Goal: Transaction & Acquisition: Book appointment/travel/reservation

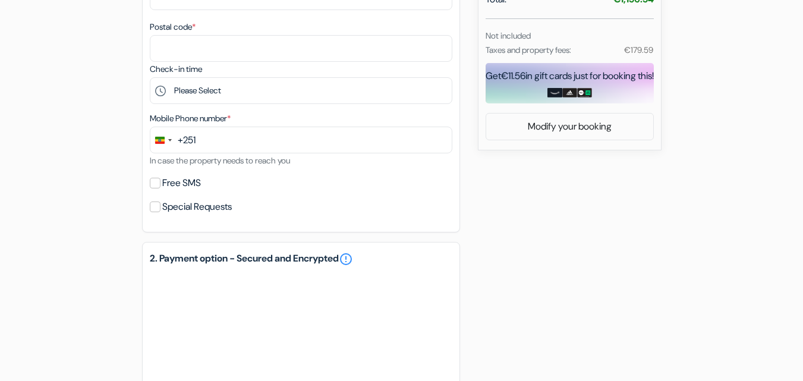
scroll to position [498, 0]
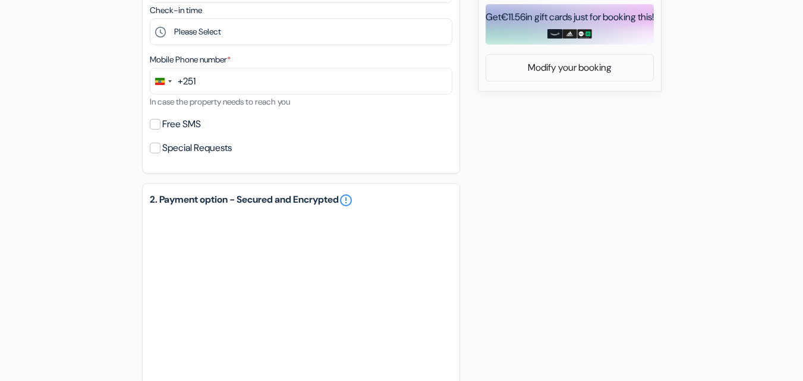
drag, startPoint x: 811, startPoint y: 209, endPoint x: 811, endPoint y: 267, distance: 58.8
click at [802, 267] on html "Language Close Currency Close Download App" at bounding box center [401, 4] width 803 height 1104
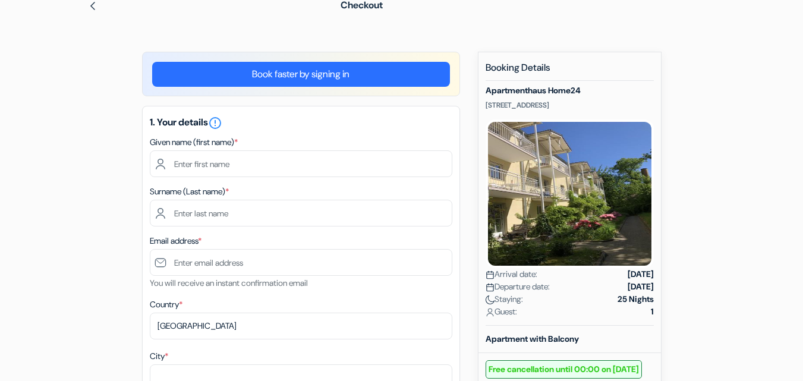
scroll to position [0, 0]
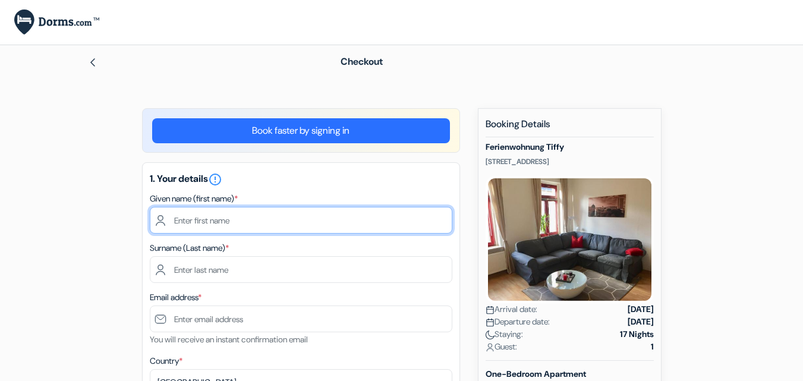
click at [333, 227] on input "text" at bounding box center [301, 220] width 302 height 27
click at [214, 220] on input "text" at bounding box center [301, 220] width 302 height 27
type input "[PERSON_NAME]"
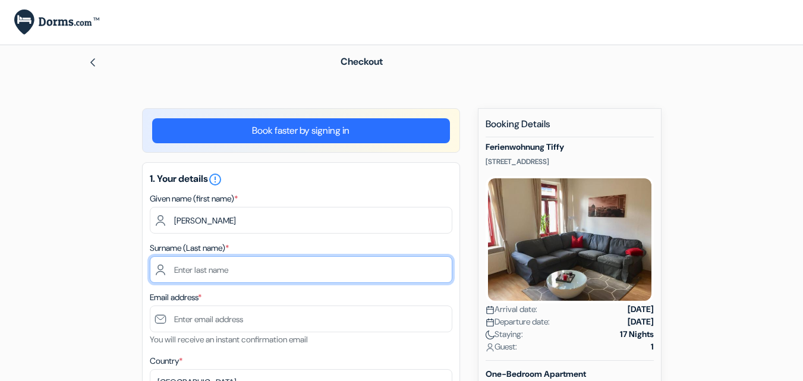
type input "Afewerk"
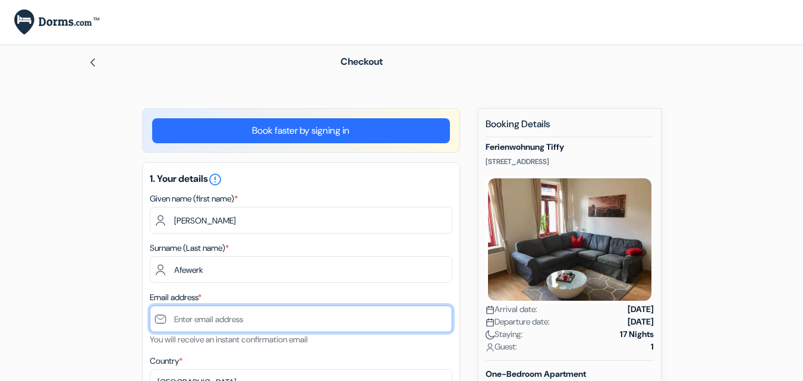
type input "[EMAIL_ADDRESS][DOMAIN_NAME]"
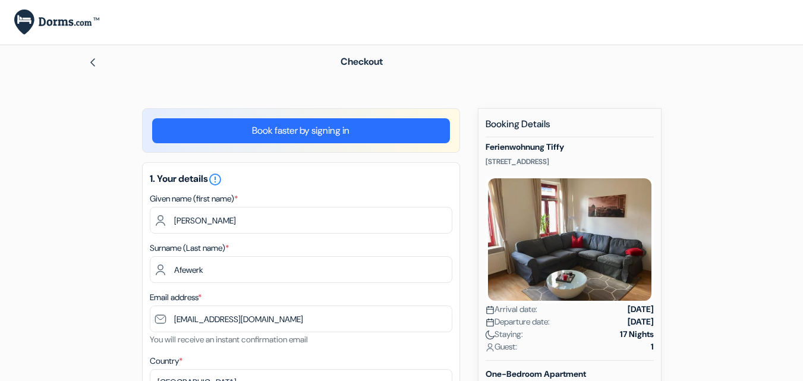
type input "Hawassa"
type input "Hogane Wacho 838"
type input "0000"
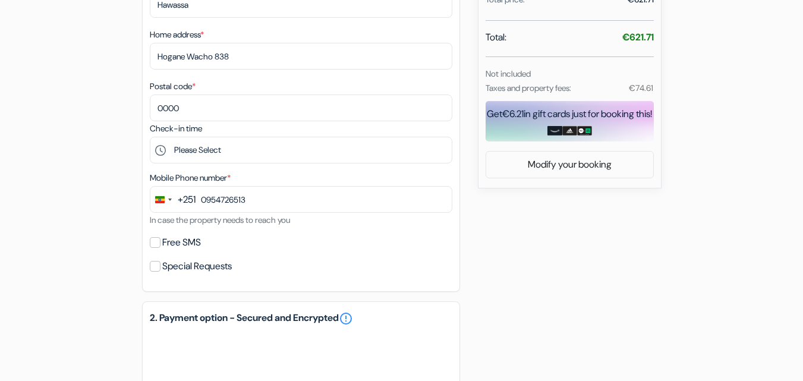
scroll to position [421, 0]
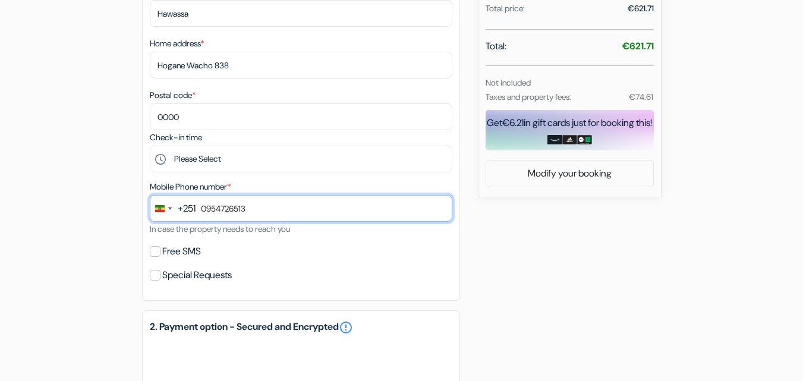
click at [203, 211] on input "0954726513" at bounding box center [301, 208] width 302 height 27
click at [206, 211] on input "0954726513" at bounding box center [301, 208] width 302 height 27
type input "95 472 6513"
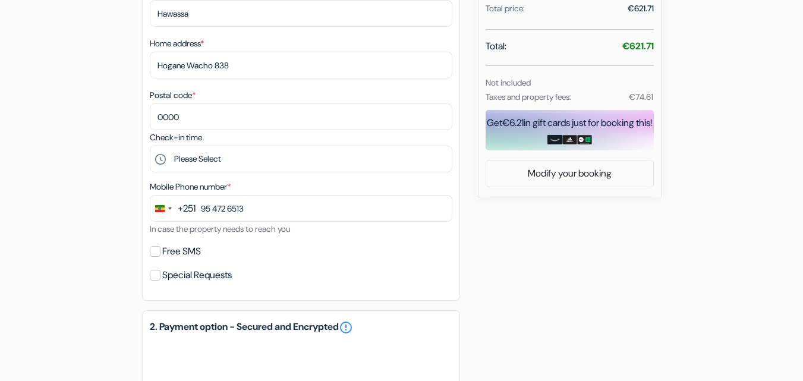
click at [188, 251] on label "Free SMS" at bounding box center [181, 251] width 39 height 17
click at [160, 251] on input "Free SMS" at bounding box center [155, 251] width 11 height 11
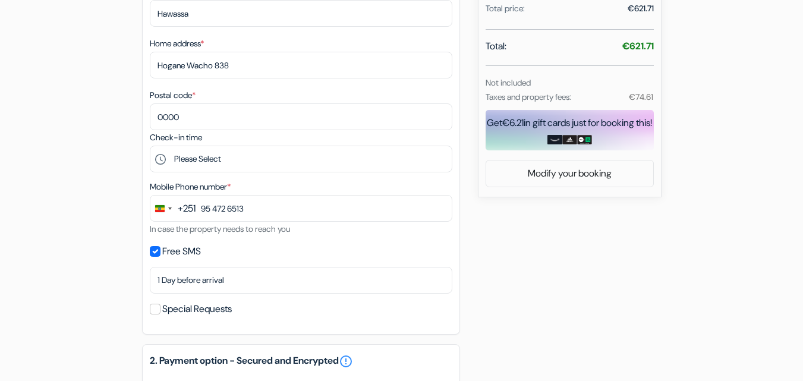
click at [190, 252] on label "Free SMS" at bounding box center [181, 251] width 39 height 17
click at [160, 252] on input "Free SMS" at bounding box center [155, 251] width 11 height 11
checkbox input "false"
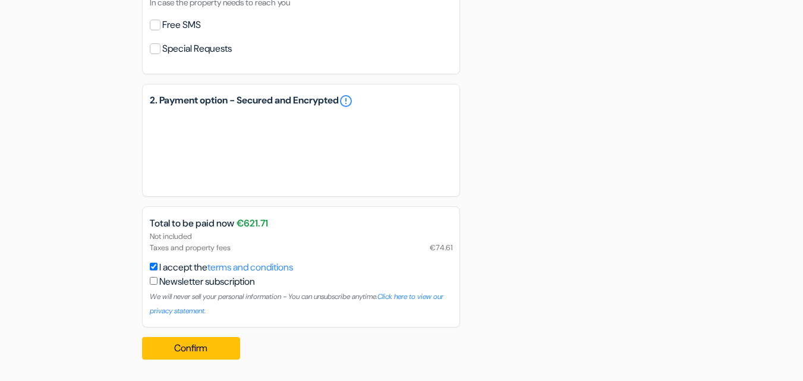
scroll to position [647, 0]
click at [227, 346] on button "Confirm Loading..." at bounding box center [191, 348] width 99 height 23
click at [209, 348] on button "Confirm Loading..." at bounding box center [191, 348] width 99 height 23
click at [151, 280] on input "checkbox" at bounding box center [154, 281] width 8 height 8
checkbox input "true"
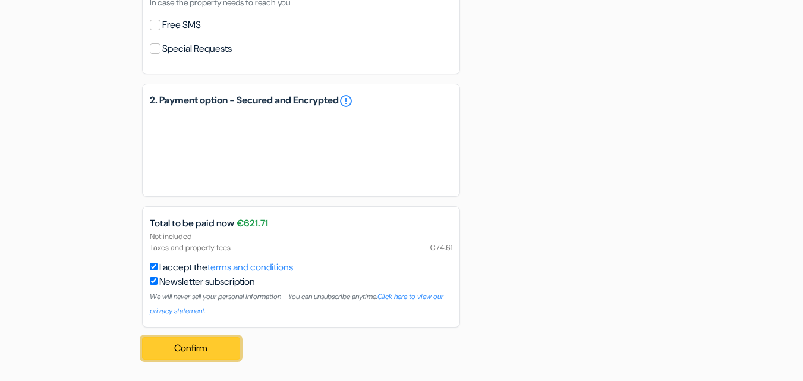
click at [198, 341] on button "Confirm Loading..." at bounding box center [191, 348] width 99 height 23
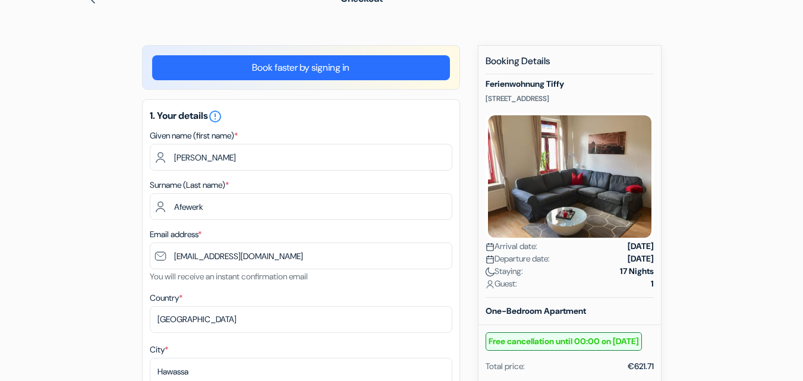
scroll to position [61, 0]
